Goal: Transaction & Acquisition: Purchase product/service

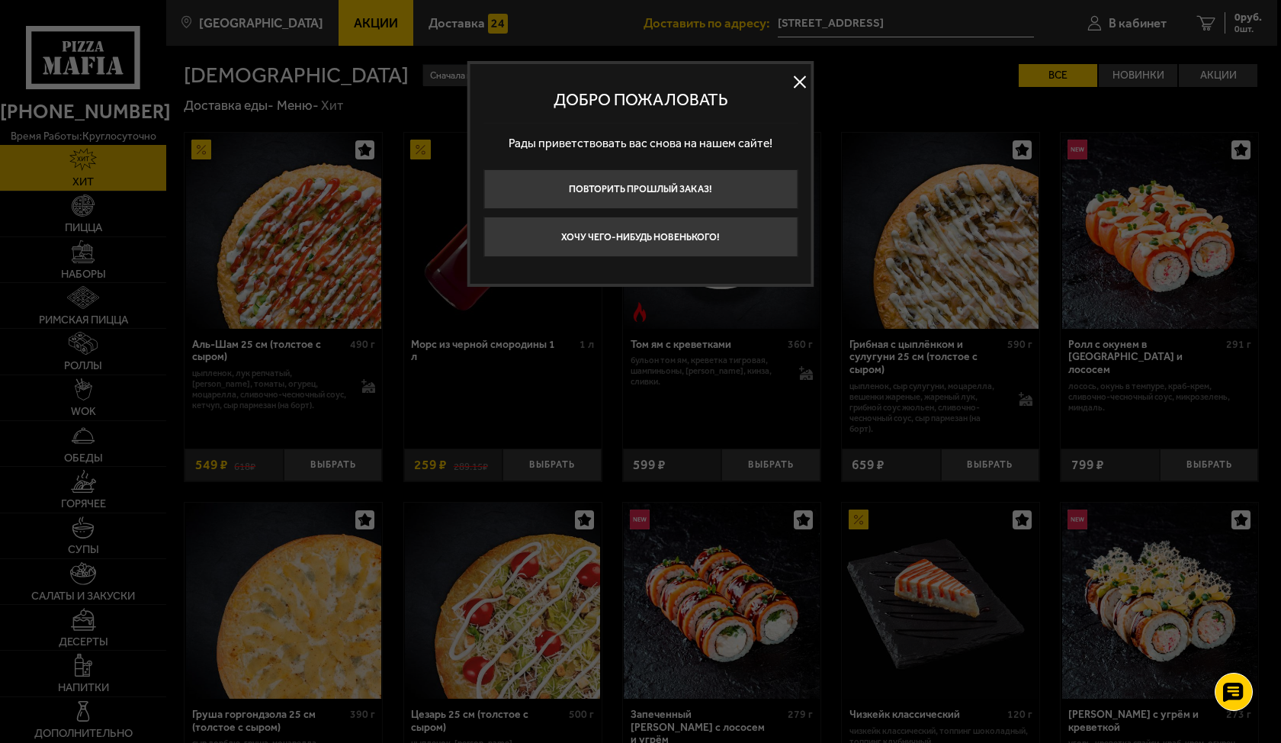
click at [795, 87] on button at bounding box center [799, 81] width 23 height 23
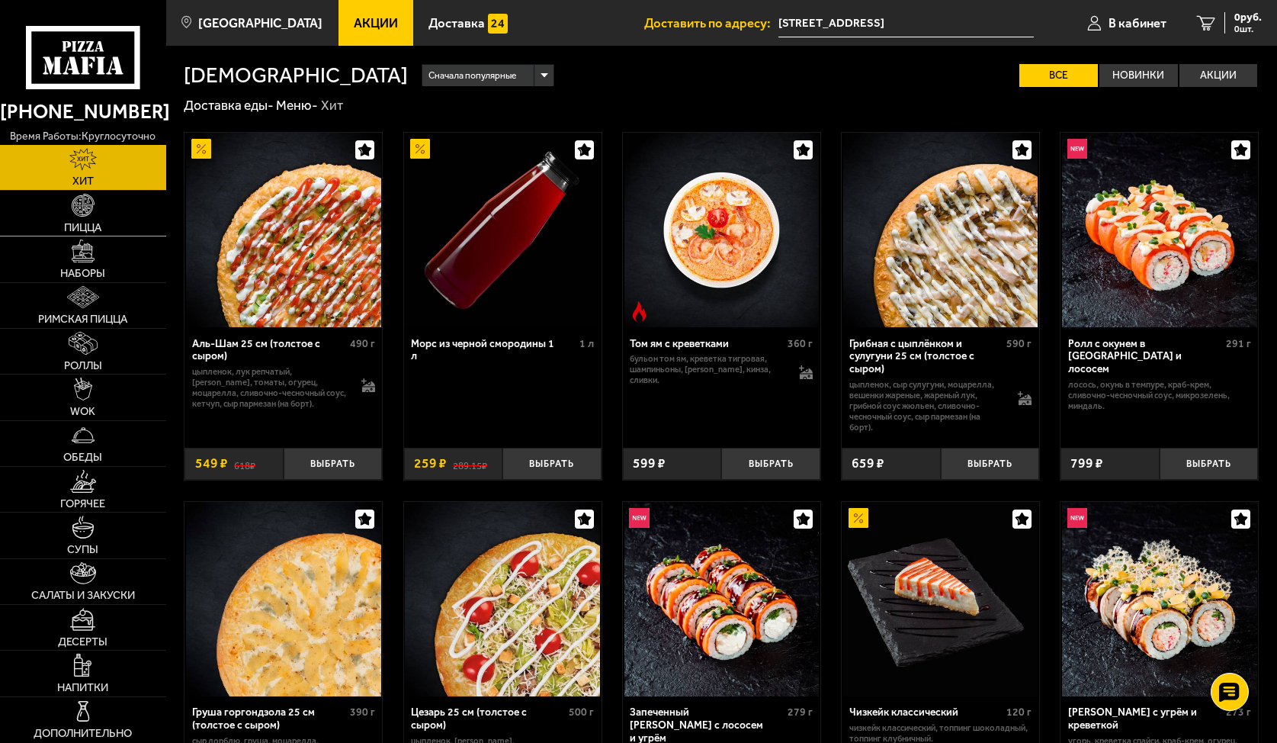
click at [88, 220] on link "Пицца" at bounding box center [83, 213] width 166 height 45
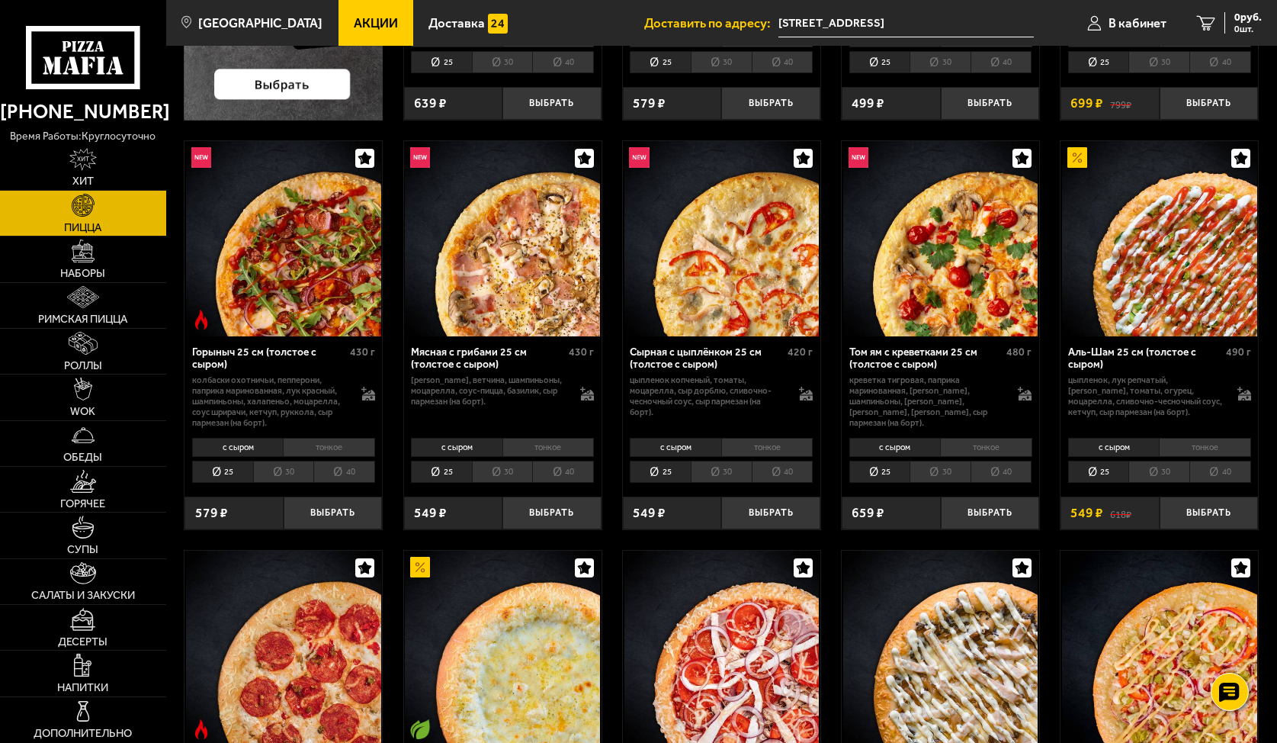
scroll to position [415, 0]
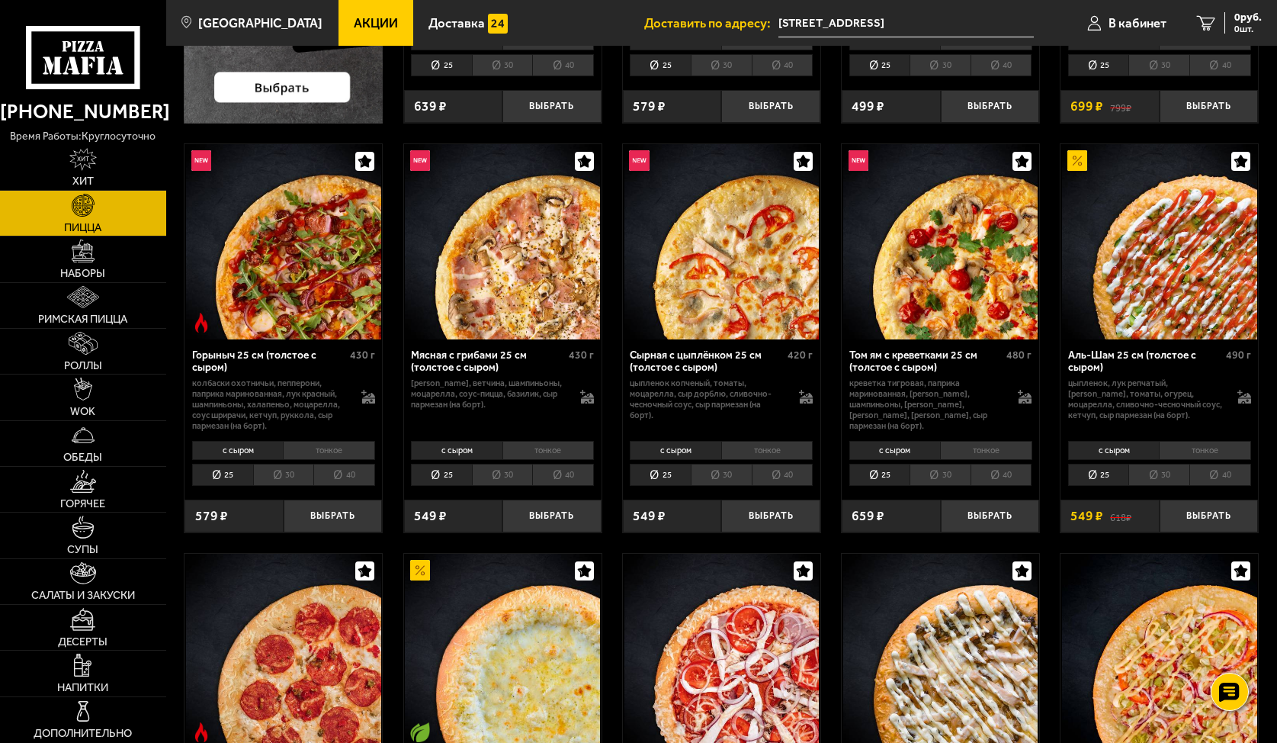
click at [325, 445] on li "тонкое" at bounding box center [329, 450] width 92 height 19
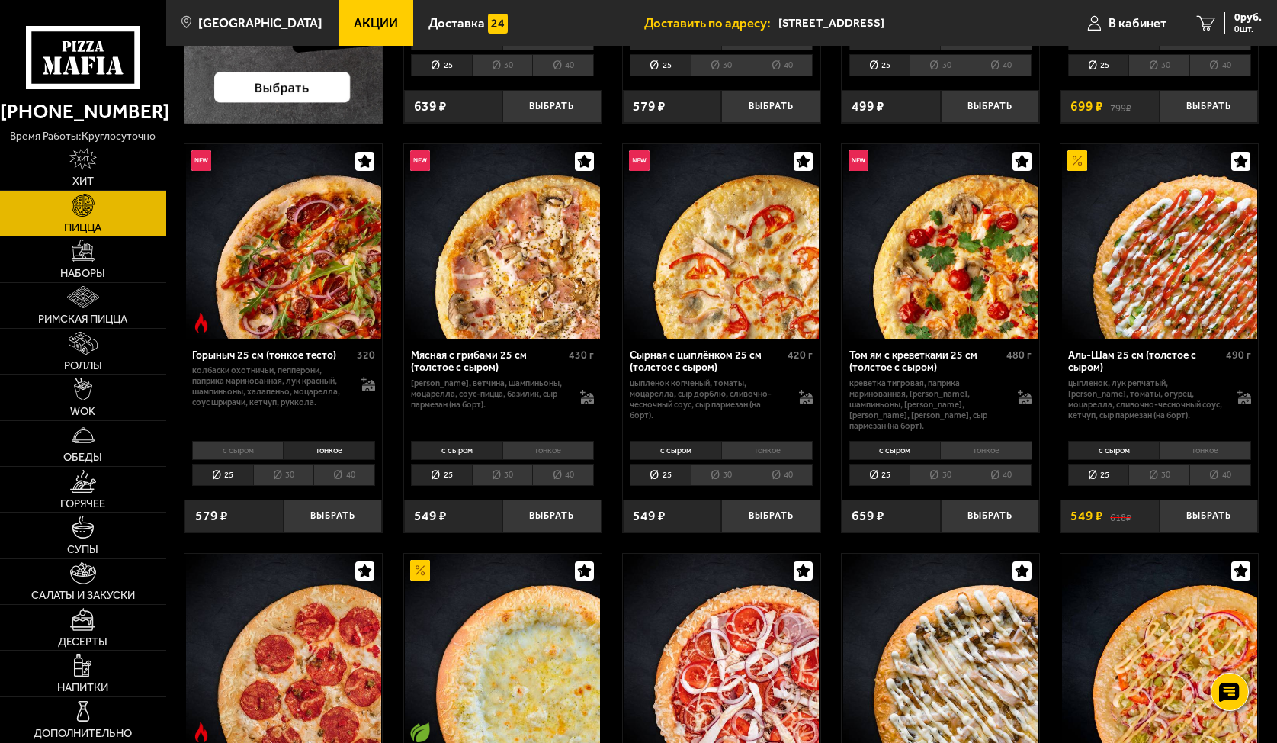
click at [287, 465] on li "30" at bounding box center [283, 475] width 61 height 22
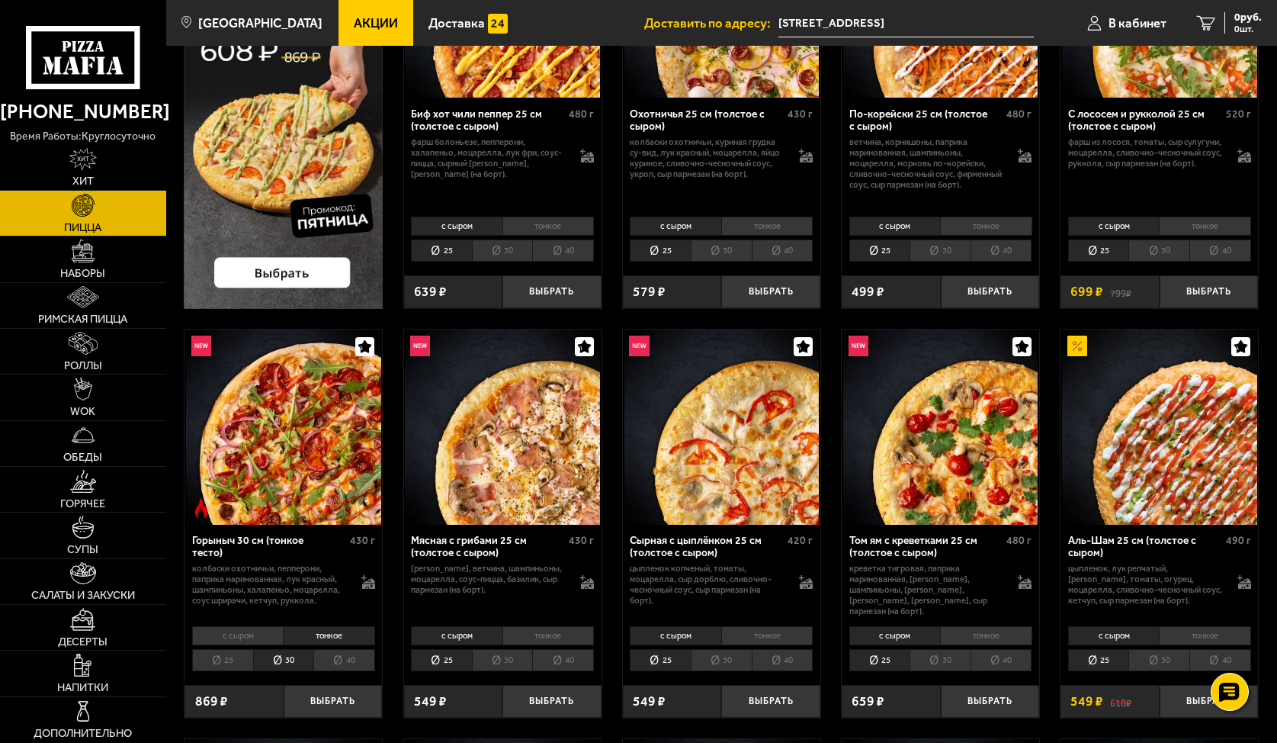
scroll to position [274, 0]
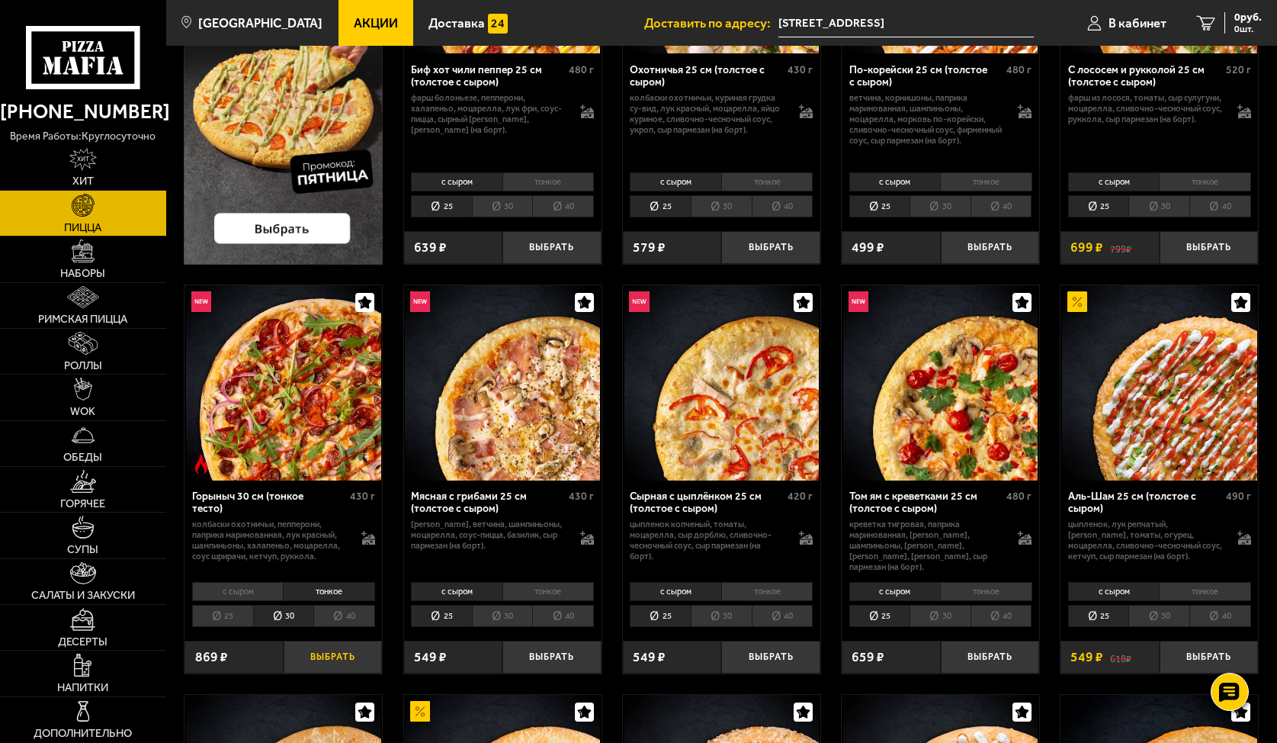
click at [317, 645] on button "Выбрать" at bounding box center [333, 657] width 99 height 33
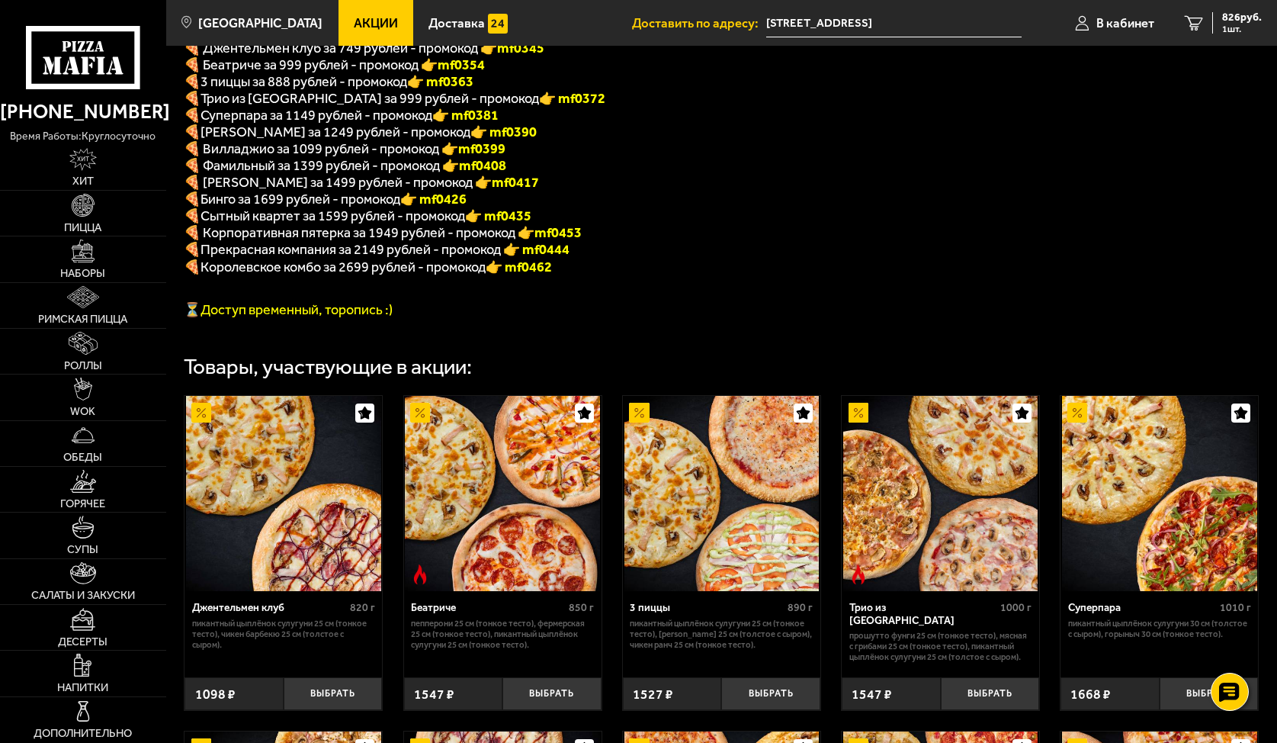
scroll to position [191, 0]
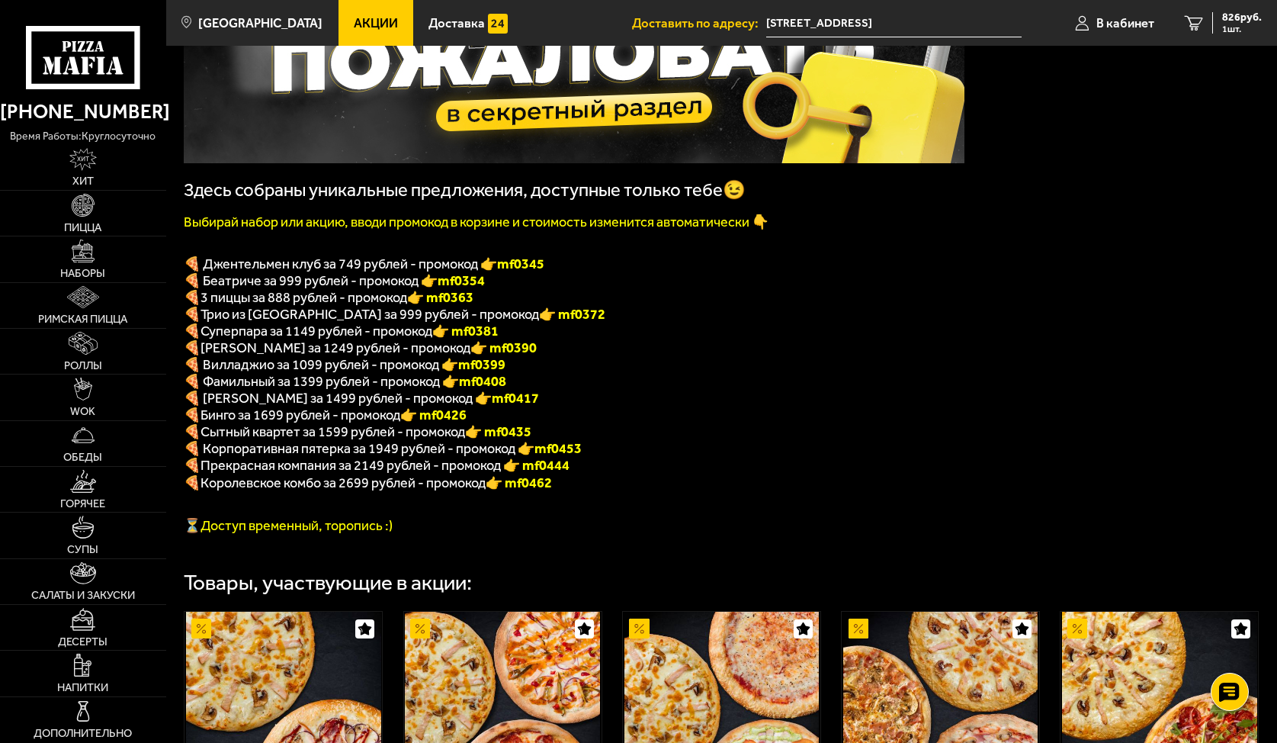
drag, startPoint x: 496, startPoint y: 323, endPoint x: 454, endPoint y: 323, distance: 41.2
click at [539, 323] on font "👉 mf0372" at bounding box center [572, 314] width 66 height 17
copy font "f0372"
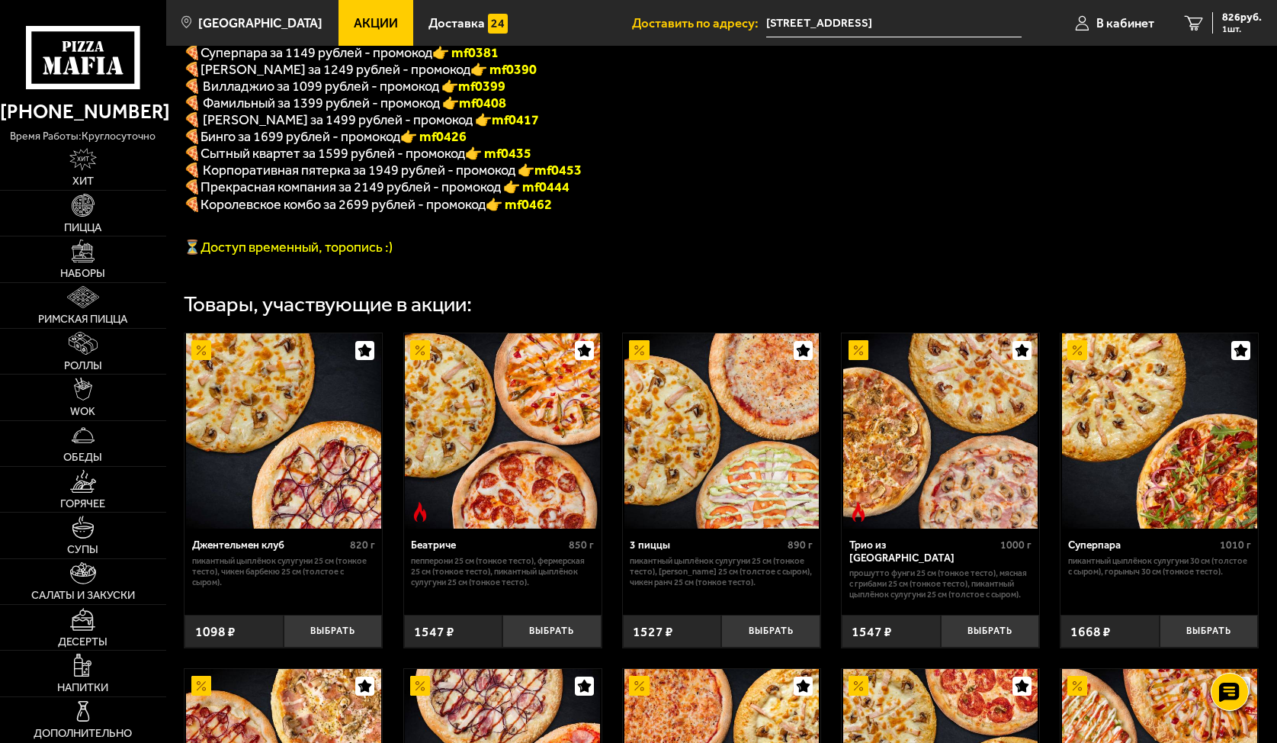
scroll to position [467, 0]
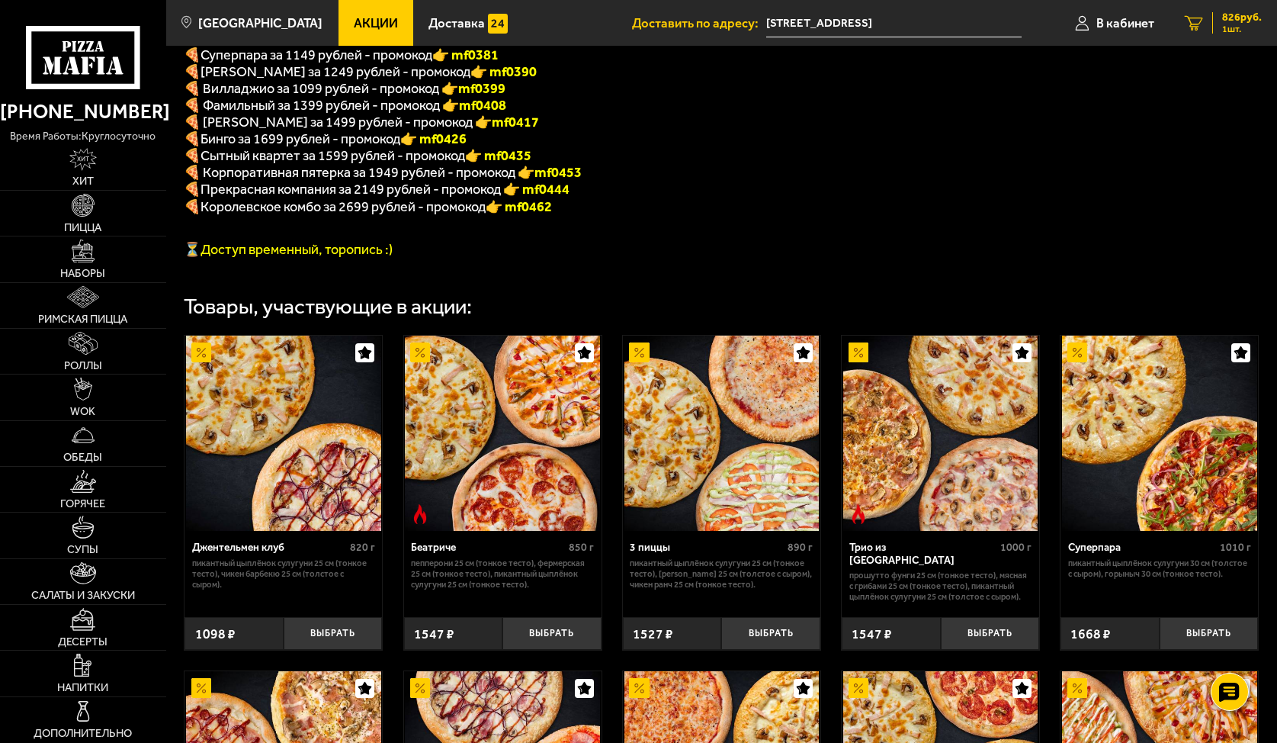
click at [1225, 24] on span "1 шт." at bounding box center [1242, 28] width 40 height 9
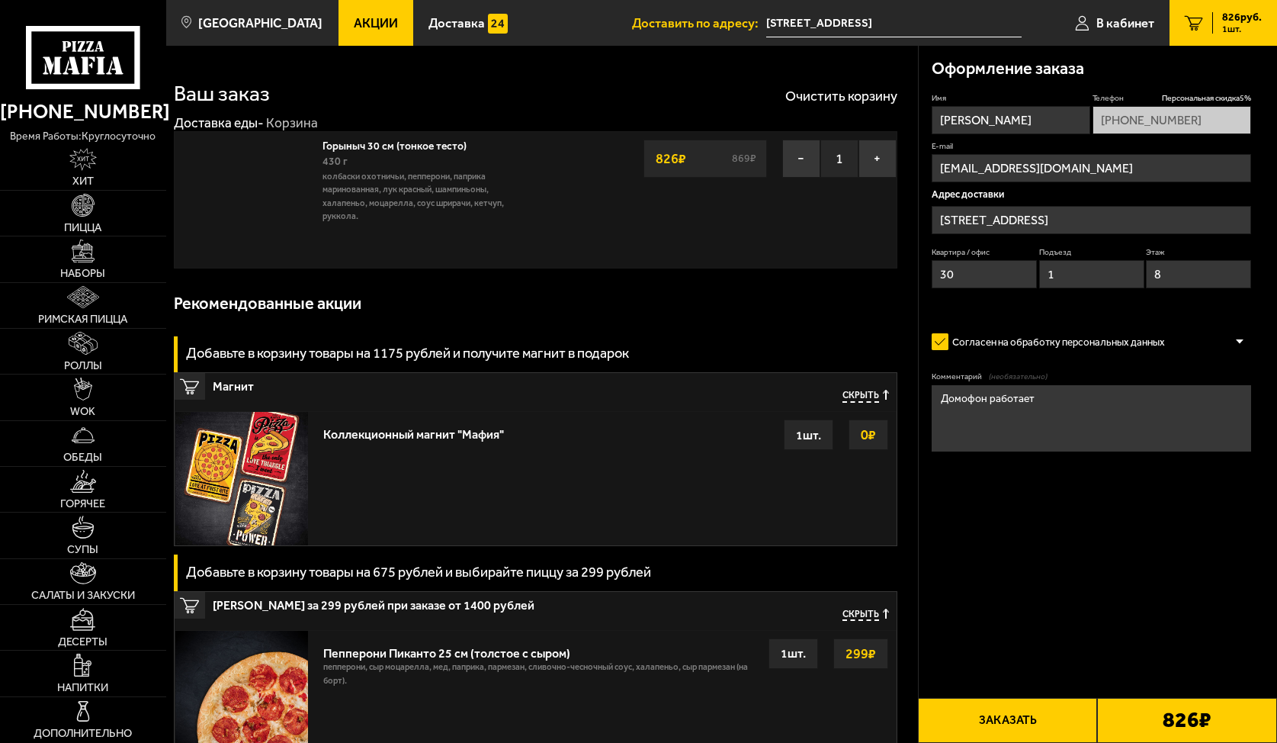
type input "улица Композиторов, 1к1"
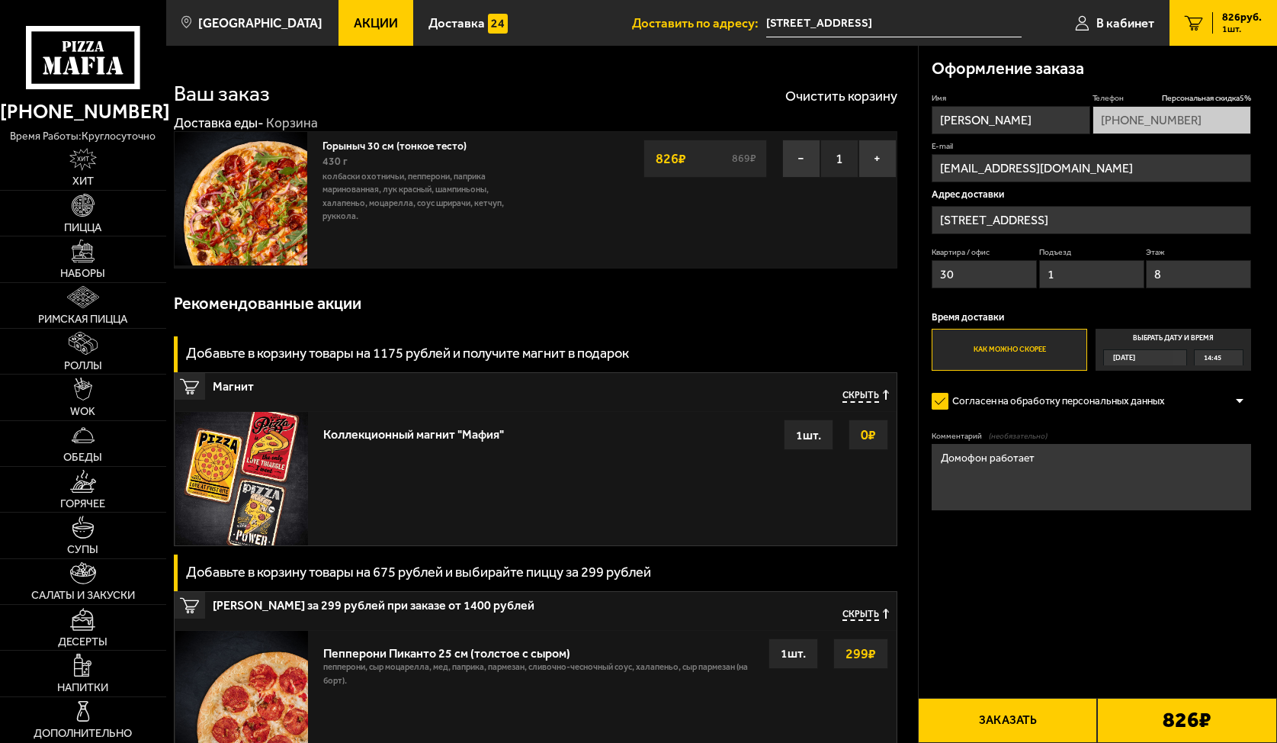
click at [802, 440] on div "1 шт." at bounding box center [809, 434] width 50 height 31
click at [742, 219] on div "Горыныч 30 см (тонкое тесто) 430 г колбаски Охотничьи, пепперони, паприка марин…" at bounding box center [536, 199] width 724 height 136
click at [1064, 714] on button "Заказать" at bounding box center [1008, 720] width 180 height 45
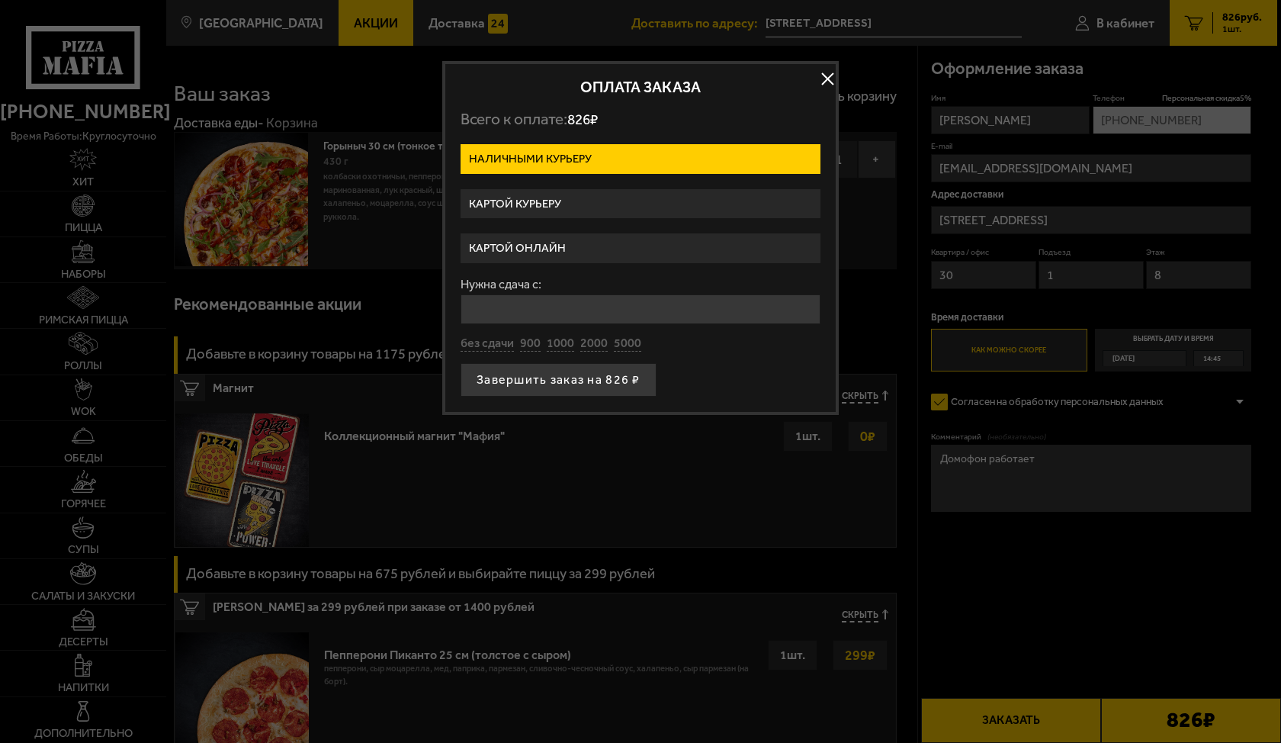
click at [564, 204] on label "Картой курьеру" at bounding box center [641, 204] width 360 height 30
click at [0, 0] on input "Картой курьеру" at bounding box center [0, 0] width 0 height 0
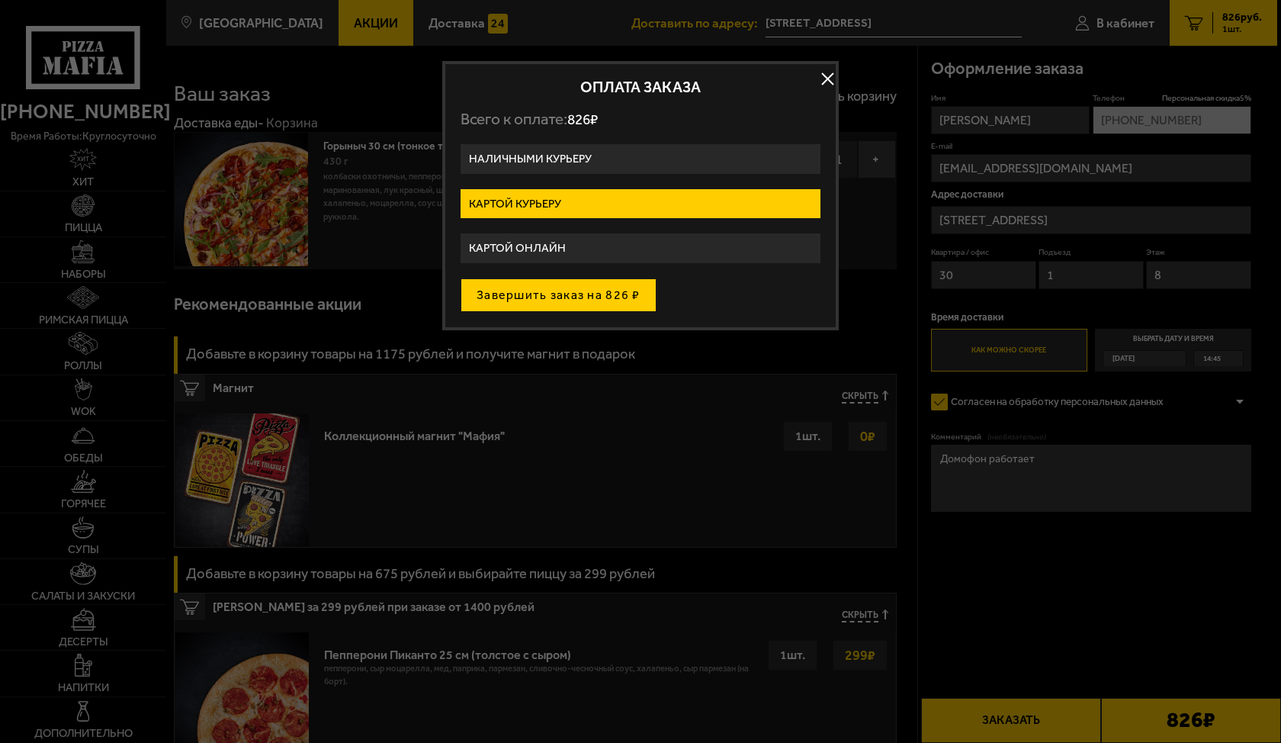
click at [564, 294] on button "Завершить заказ на 826 ₽" at bounding box center [559, 295] width 196 height 34
